Goal: Information Seeking & Learning: Learn about a topic

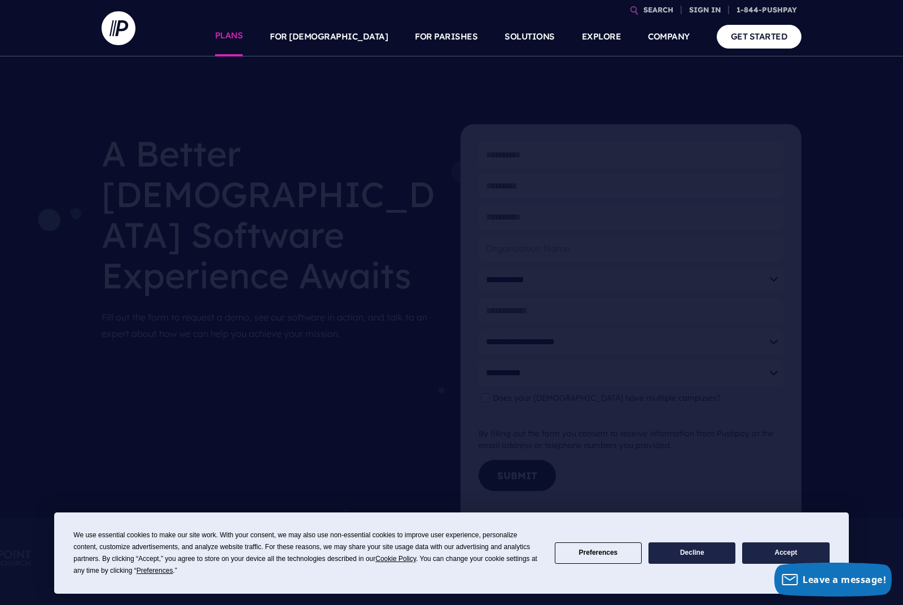
click at [243, 42] on link "PLANS" at bounding box center [229, 36] width 28 height 39
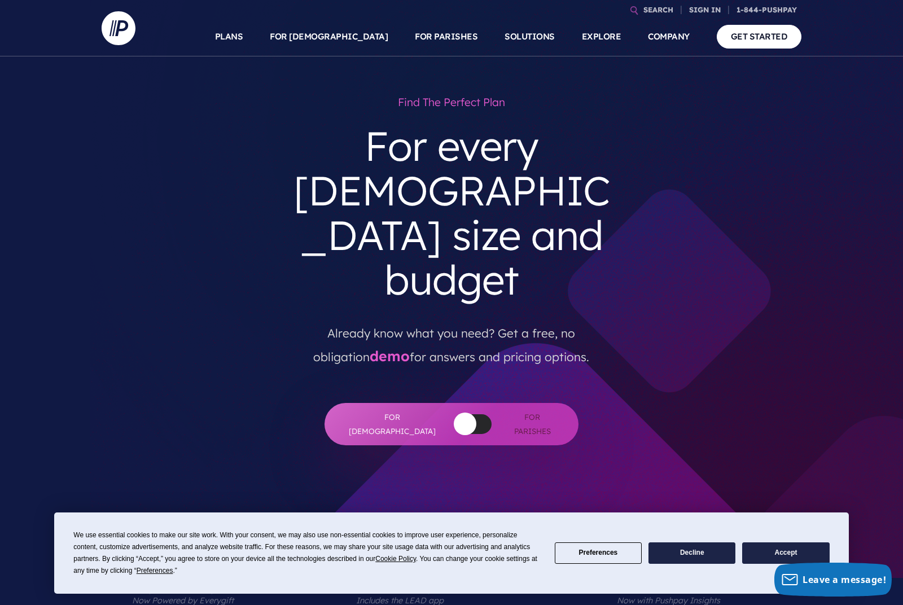
click at [454, 412] on button "button" at bounding box center [465, 423] width 23 height 23
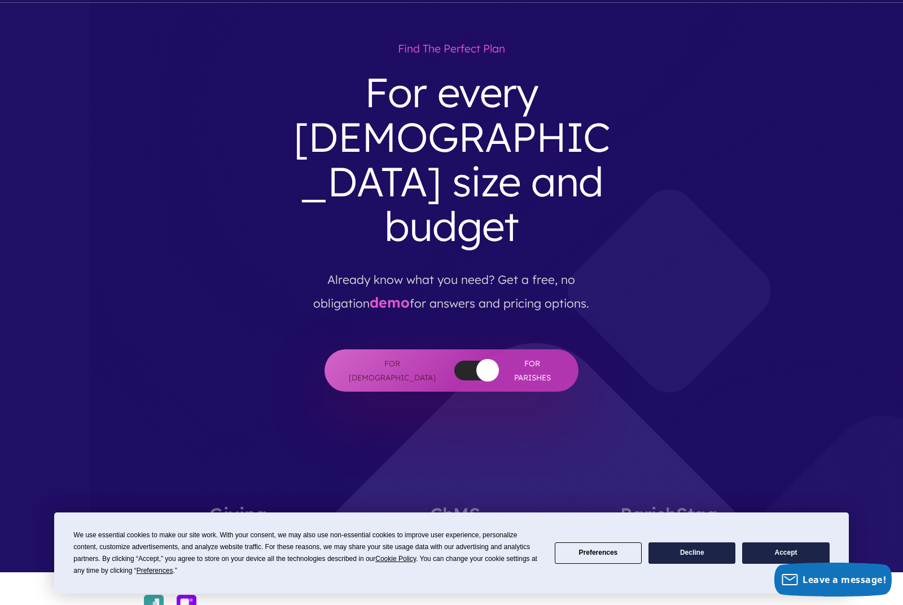
scroll to position [54, 0]
click at [805, 564] on button "Accept" at bounding box center [785, 553] width 87 height 22
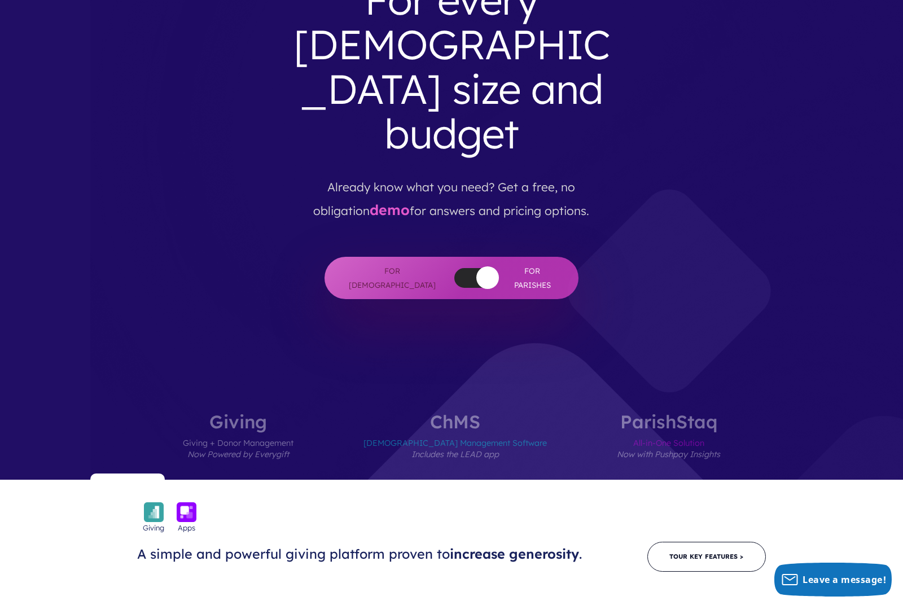
scroll to position [0, 0]
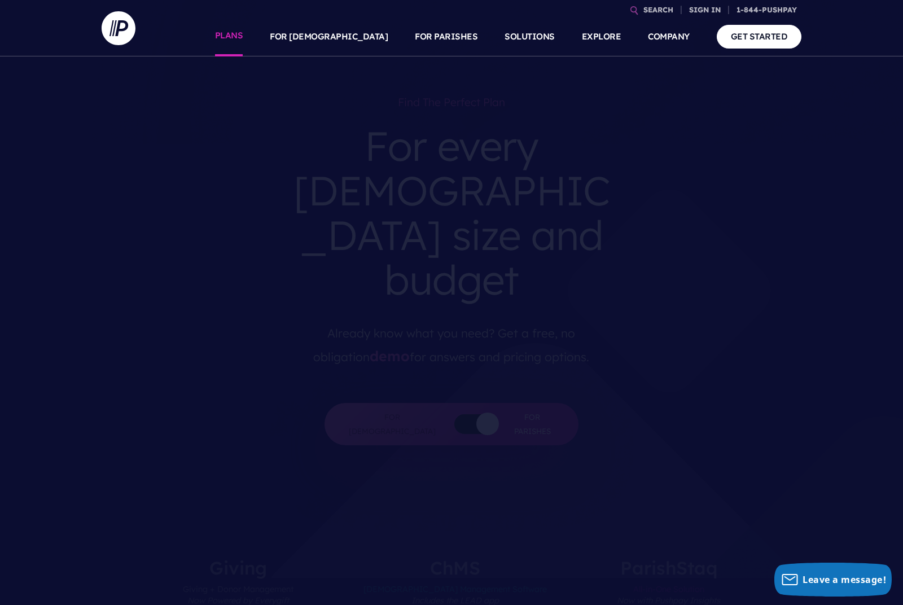
click at [243, 39] on link "PLANS" at bounding box center [229, 36] width 28 height 39
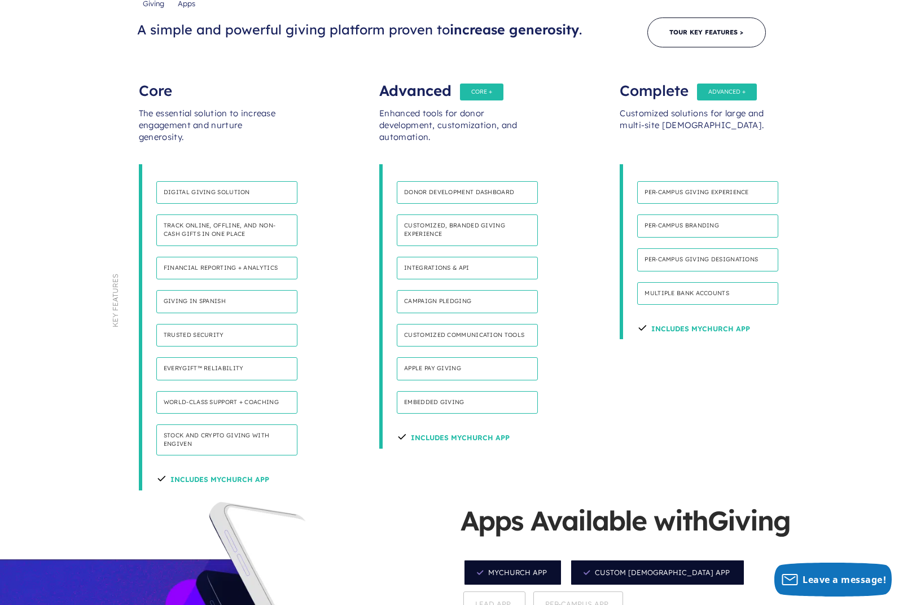
scroll to position [671, 0]
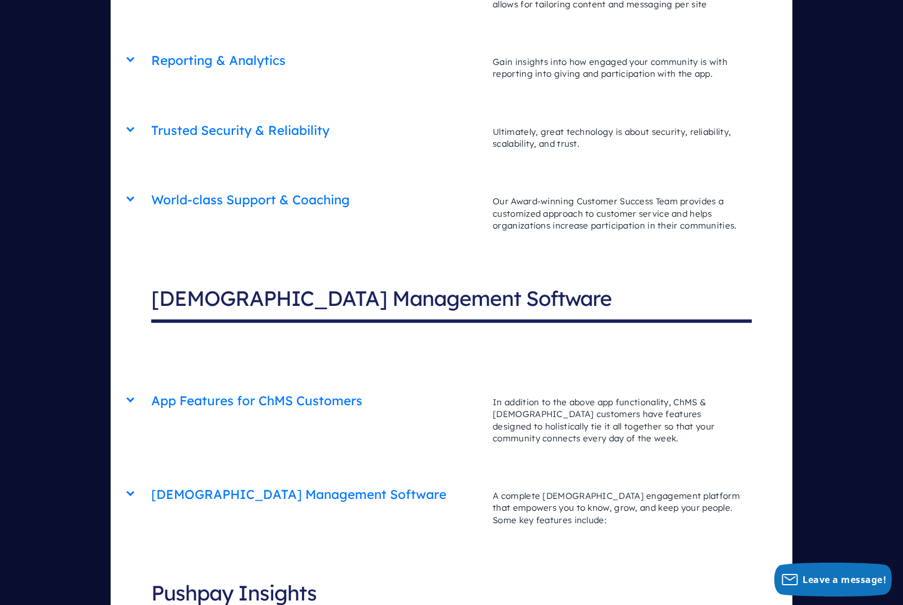
scroll to position [3682, 0]
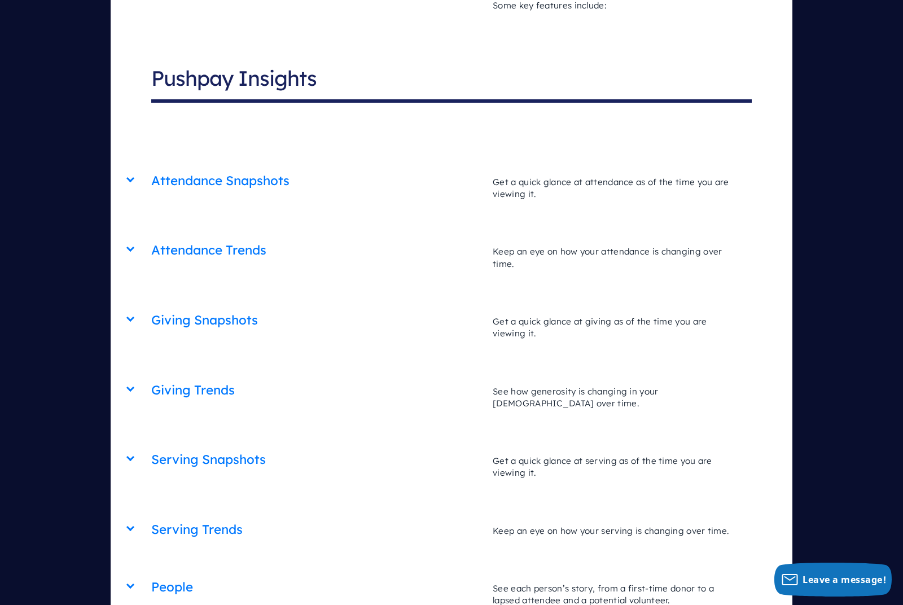
scroll to position [3724, 0]
